Goal: Task Accomplishment & Management: Use online tool/utility

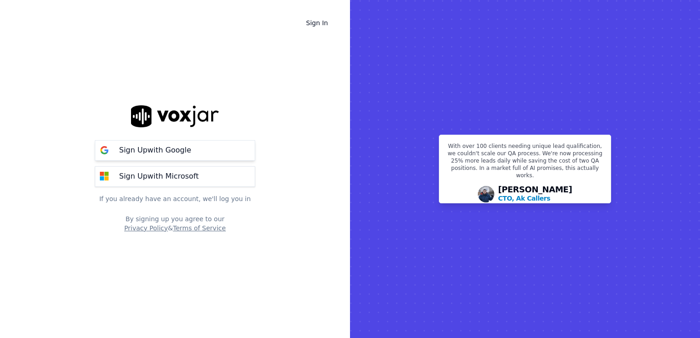
click at [158, 154] on p "Sign Up with Google" at bounding box center [155, 150] width 72 height 11
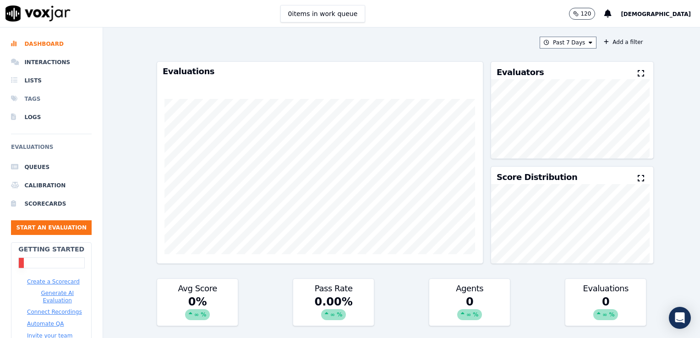
click at [12, 93] on li "Tags" at bounding box center [51, 99] width 81 height 18
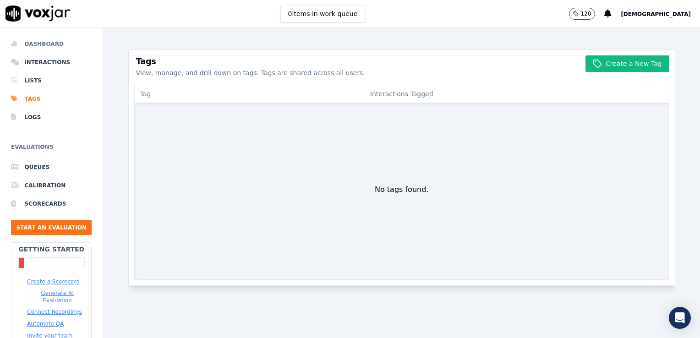
click at [14, 43] on icon at bounding box center [16, 43] width 10 height 7
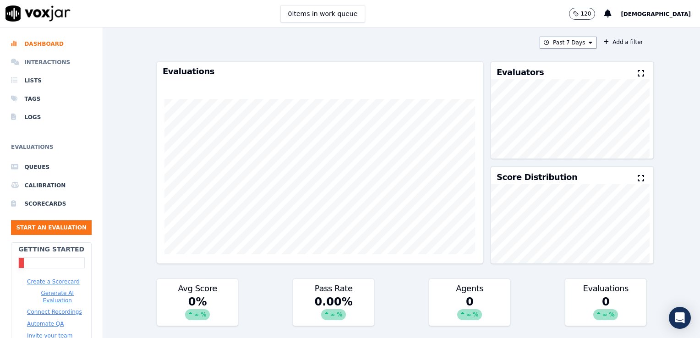
click at [17, 63] on icon at bounding box center [16, 62] width 10 height 7
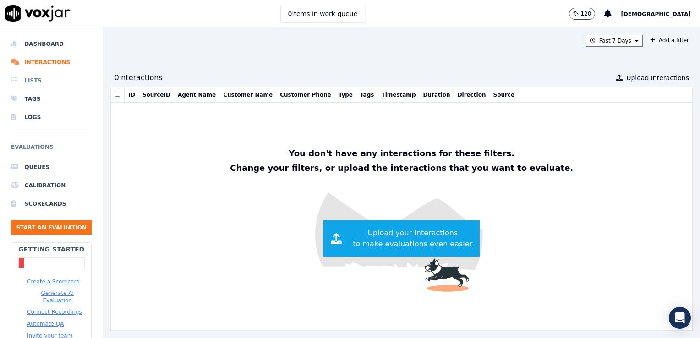
click at [17, 80] on icon at bounding box center [16, 80] width 10 height 7
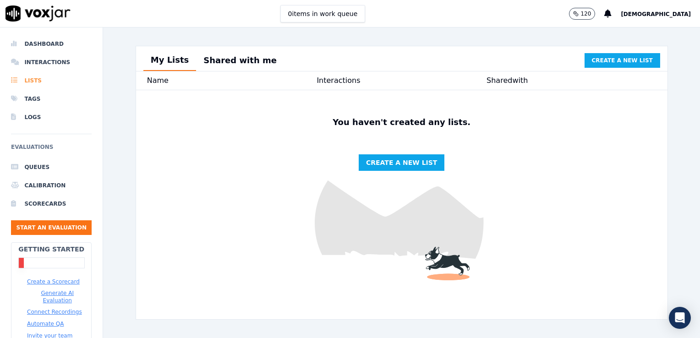
click at [15, 81] on icon at bounding box center [16, 80] width 10 height 7
click at [15, 98] on icon at bounding box center [16, 98] width 10 height 7
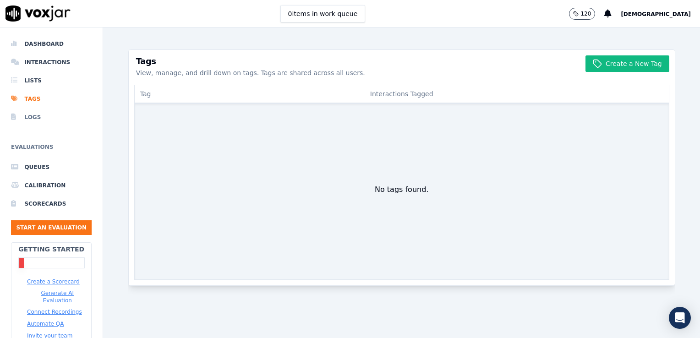
click at [14, 113] on li "Logs" at bounding box center [51, 117] width 81 height 18
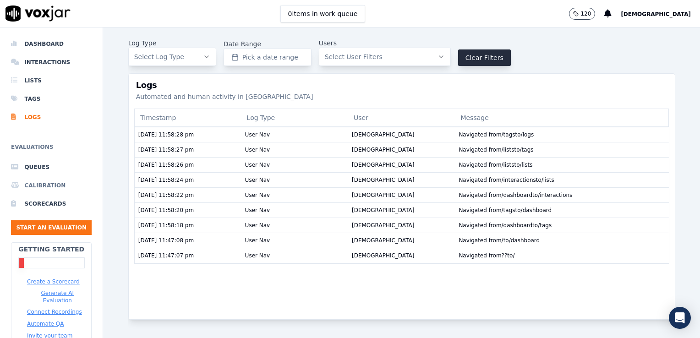
scroll to position [65, 0]
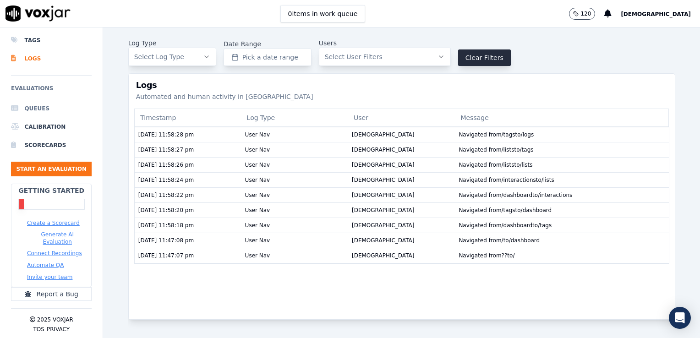
click at [22, 105] on li "Queues" at bounding box center [51, 108] width 81 height 18
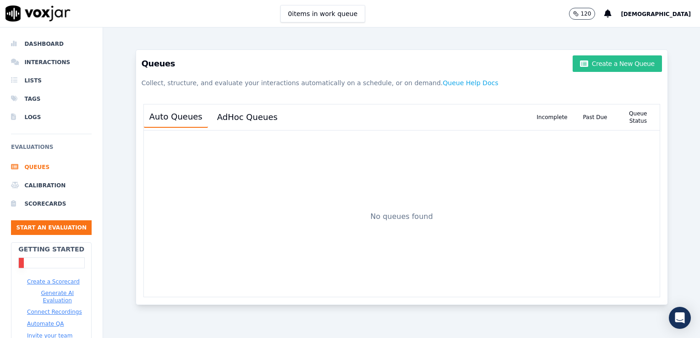
click at [614, 61] on button "Create a New Queue" at bounding box center [617, 63] width 89 height 17
